Goal: Entertainment & Leisure: Consume media (video, audio)

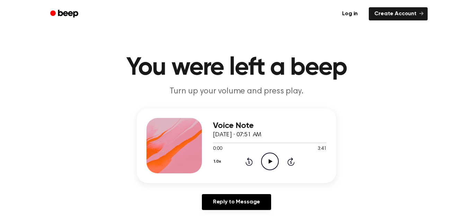
click at [273, 170] on circle at bounding box center [270, 161] width 17 height 17
click at [268, 166] on icon "Pause Audio" at bounding box center [270, 162] width 18 height 18
click at [271, 159] on icon "Play Audio" at bounding box center [270, 162] width 18 height 18
click at [249, 162] on icon at bounding box center [249, 162] width 2 height 3
click at [266, 158] on icon "Pause Audio" at bounding box center [270, 162] width 18 height 18
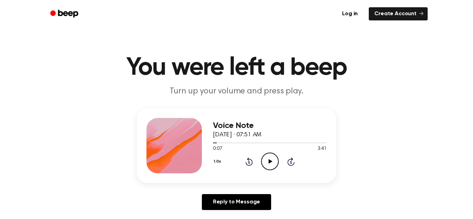
click at [265, 163] on icon "Play Audio" at bounding box center [270, 162] width 18 height 18
click at [275, 165] on icon "Pause Audio" at bounding box center [270, 162] width 18 height 18
click at [265, 168] on icon "Play Audio" at bounding box center [270, 162] width 18 height 18
click at [273, 166] on icon "Pause Audio" at bounding box center [270, 162] width 18 height 18
click at [267, 161] on icon "Play Audio" at bounding box center [270, 162] width 18 height 18
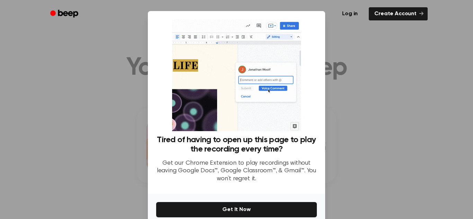
click at [365, 41] on div at bounding box center [236, 109] width 473 height 219
click at [338, 56] on div at bounding box center [236, 109] width 473 height 219
click at [97, 134] on div at bounding box center [236, 109] width 473 height 219
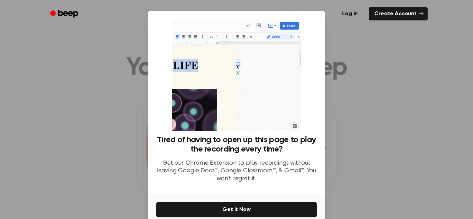
click at [118, 135] on div at bounding box center [236, 109] width 473 height 219
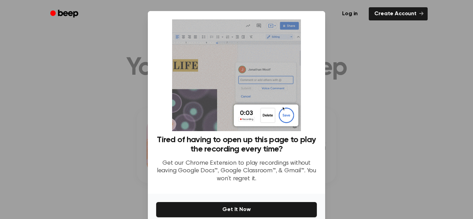
click at [118, 135] on div at bounding box center [236, 109] width 473 height 219
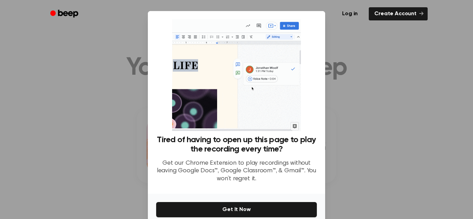
click at [118, 144] on div at bounding box center [236, 109] width 473 height 219
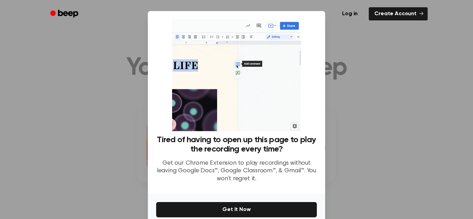
click at [373, 42] on div at bounding box center [236, 109] width 473 height 219
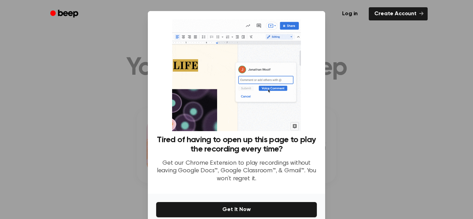
click at [373, 42] on div at bounding box center [236, 109] width 473 height 219
click at [378, 67] on div at bounding box center [236, 109] width 473 height 219
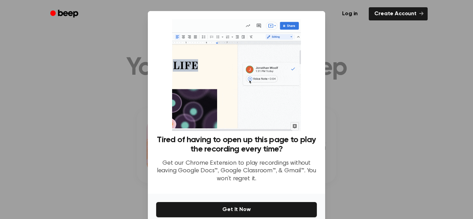
click at [379, 68] on div at bounding box center [236, 109] width 473 height 219
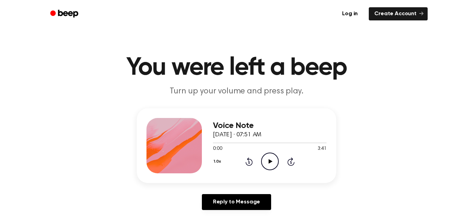
click at [263, 167] on icon "Play Audio" at bounding box center [270, 162] width 18 height 18
click at [267, 161] on icon "Pause Audio" at bounding box center [270, 162] width 18 height 18
click at [267, 161] on icon "Play Audio" at bounding box center [270, 162] width 18 height 18
click at [267, 160] on icon "Pause Audio" at bounding box center [270, 162] width 18 height 18
click at [267, 160] on icon "Play Audio" at bounding box center [270, 162] width 18 height 18
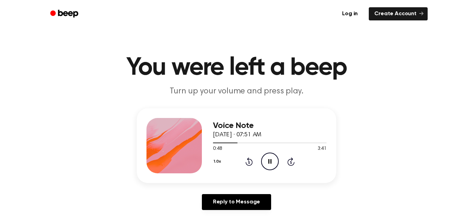
click at [267, 160] on icon "Pause Audio" at bounding box center [270, 162] width 18 height 18
click at [267, 160] on icon "Play Audio" at bounding box center [270, 162] width 18 height 18
click at [267, 160] on icon "Pause Audio" at bounding box center [270, 162] width 18 height 18
click at [267, 160] on icon "Play Audio" at bounding box center [270, 162] width 18 height 18
click at [267, 160] on icon "Pause Audio" at bounding box center [270, 162] width 18 height 18
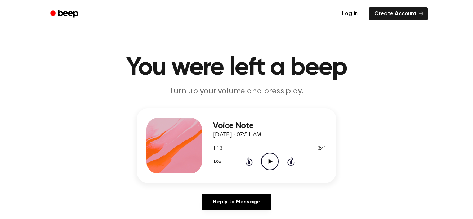
click at [267, 160] on icon "Play Audio" at bounding box center [270, 162] width 18 height 18
click at [267, 160] on icon "Pause Audio" at bounding box center [270, 162] width 18 height 18
click at [267, 160] on icon "Play Audio" at bounding box center [270, 162] width 18 height 18
click at [267, 160] on icon "Pause Audio" at bounding box center [270, 162] width 18 height 18
click at [267, 160] on icon "Play Audio" at bounding box center [270, 162] width 18 height 18
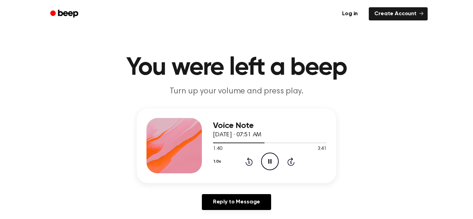
click at [267, 160] on icon "Pause Audio" at bounding box center [270, 162] width 18 height 18
click at [267, 160] on icon "Play Audio" at bounding box center [270, 162] width 18 height 18
click at [267, 160] on icon "Pause Audio" at bounding box center [270, 162] width 18 height 18
click at [266, 167] on icon "Play Audio" at bounding box center [270, 162] width 18 height 18
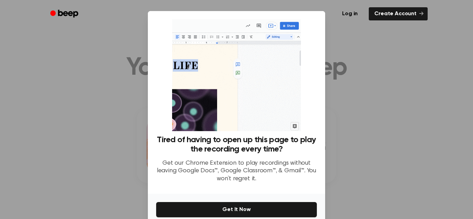
click at [391, 117] on div at bounding box center [236, 109] width 473 height 219
click at [382, 158] on div at bounding box center [236, 109] width 473 height 219
click at [382, 155] on div at bounding box center [236, 109] width 473 height 219
click at [379, 158] on div at bounding box center [236, 109] width 473 height 219
click at [382, 167] on div at bounding box center [236, 109] width 473 height 219
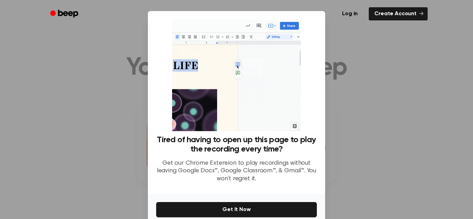
click at [380, 157] on div at bounding box center [236, 109] width 473 height 219
click at [378, 158] on div at bounding box center [236, 109] width 473 height 219
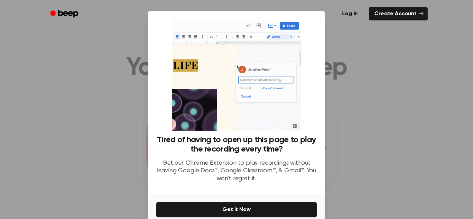
click at [119, 119] on div at bounding box center [236, 109] width 473 height 219
click at [239, 136] on h3 "Tired of having to open up this page to play the recording every time?" at bounding box center [236, 144] width 161 height 19
click at [245, 134] on div "Tired of having to open up this page to play the recording every time? Get our …" at bounding box center [236, 103] width 161 height 169
click at [247, 135] on h3 "Tired of having to open up this page to play the recording every time?" at bounding box center [236, 144] width 161 height 19
click at [245, 128] on img at bounding box center [236, 75] width 129 height 112
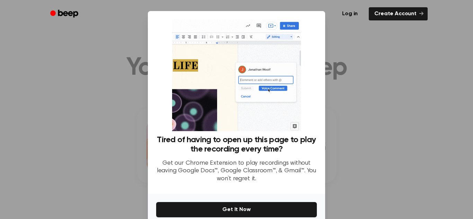
click at [332, 28] on div at bounding box center [236, 109] width 473 height 219
click at [391, 15] on link "Create Account" at bounding box center [398, 13] width 59 height 13
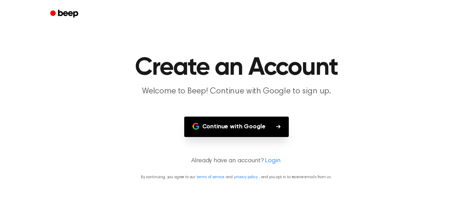
click at [57, 9] on icon "Beep" at bounding box center [64, 14] width 29 height 10
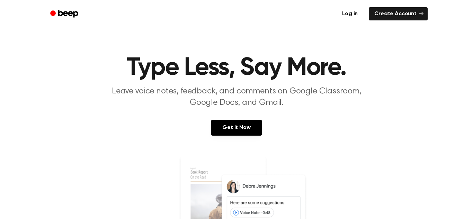
click at [59, 10] on icon "Beep" at bounding box center [68, 14] width 20 height 8
click at [59, 8] on link "Beep" at bounding box center [64, 14] width 39 height 14
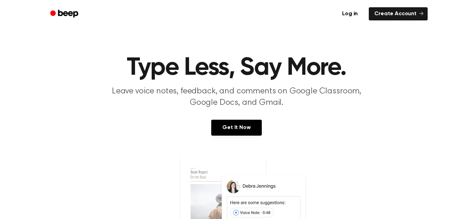
click at [59, 8] on link "Beep" at bounding box center [64, 14] width 39 height 14
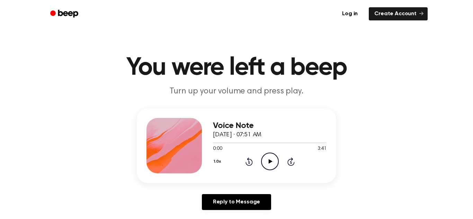
click at [270, 157] on icon "Play Audio" at bounding box center [270, 162] width 18 height 18
click at [290, 161] on icon "Skip 5 seconds" at bounding box center [291, 161] width 8 height 9
click at [290, 159] on icon at bounding box center [291, 162] width 7 height 8
click at [290, 160] on icon at bounding box center [291, 162] width 7 height 8
click at [289, 158] on icon "Skip 5 seconds" at bounding box center [291, 161] width 8 height 9
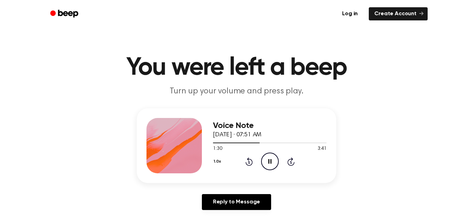
click at [289, 157] on icon "Skip 5 seconds" at bounding box center [291, 161] width 8 height 9
click at [268, 162] on icon at bounding box center [269, 161] width 3 height 5
click at [268, 162] on icon "Play Audio" at bounding box center [270, 162] width 18 height 18
click at [268, 162] on icon at bounding box center [269, 161] width 3 height 5
click at [268, 162] on icon "Play Audio" at bounding box center [270, 162] width 18 height 18
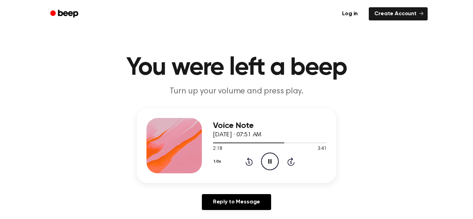
click at [249, 162] on icon at bounding box center [249, 162] width 2 height 3
click at [246, 159] on icon "Rewind 5 seconds" at bounding box center [249, 161] width 8 height 9
click at [268, 160] on icon "Pause Audio" at bounding box center [270, 162] width 18 height 18
click at [268, 160] on icon "Play Audio" at bounding box center [270, 162] width 18 height 18
click at [268, 160] on icon "Pause Audio" at bounding box center [270, 162] width 18 height 18
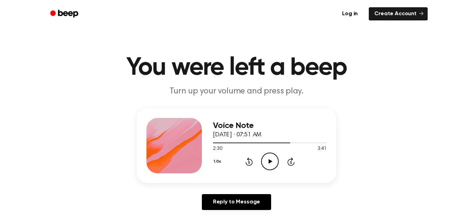
click at [268, 160] on icon "Play Audio" at bounding box center [270, 162] width 18 height 18
click at [268, 160] on icon "Pause Audio" at bounding box center [270, 162] width 18 height 18
click at [267, 162] on icon "Play Audio" at bounding box center [270, 162] width 18 height 18
click at [266, 162] on icon "Pause Audio" at bounding box center [270, 162] width 18 height 18
click at [266, 162] on icon "Play Audio" at bounding box center [270, 162] width 18 height 18
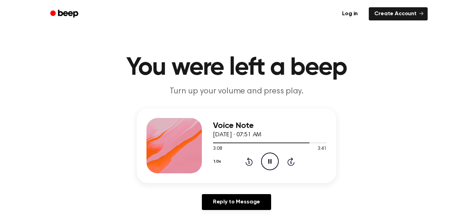
click at [266, 162] on icon "Pause Audio" at bounding box center [270, 162] width 18 height 18
click at [266, 162] on icon "Play Audio" at bounding box center [270, 162] width 18 height 18
click at [266, 162] on icon "Pause Audio" at bounding box center [270, 162] width 18 height 18
click at [266, 162] on icon "Play Audio" at bounding box center [270, 162] width 18 height 18
click at [266, 162] on icon "Pause Audio" at bounding box center [270, 162] width 18 height 18
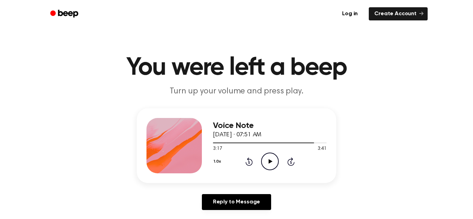
click at [266, 162] on icon "Play Audio" at bounding box center [270, 162] width 18 height 18
click at [266, 162] on icon "Pause Audio" at bounding box center [270, 162] width 18 height 18
click at [266, 162] on icon "Play Audio" at bounding box center [270, 162] width 18 height 18
